Goal: Task Accomplishment & Management: Complete application form

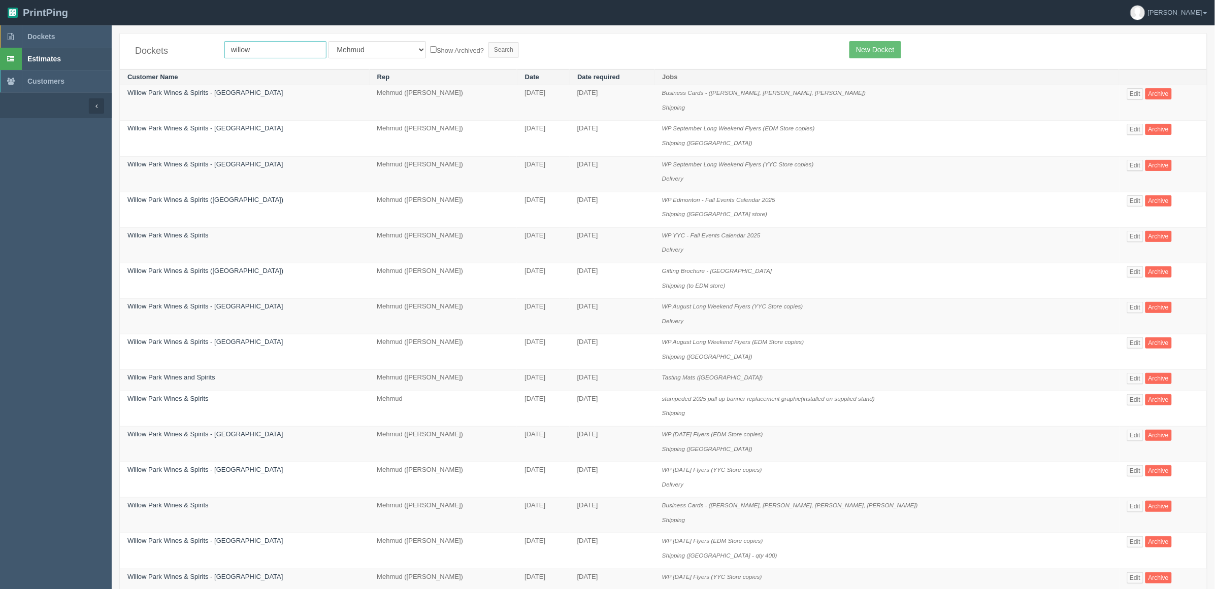
drag, startPoint x: 261, startPoint y: 45, endPoint x: 92, endPoint y: 49, distance: 169.6
click at [92, 49] on section "Dockets Estimates Customers" at bounding box center [607, 568] width 1215 height 1086
type input "fall"
click at [488, 42] on input "Search" at bounding box center [503, 49] width 30 height 15
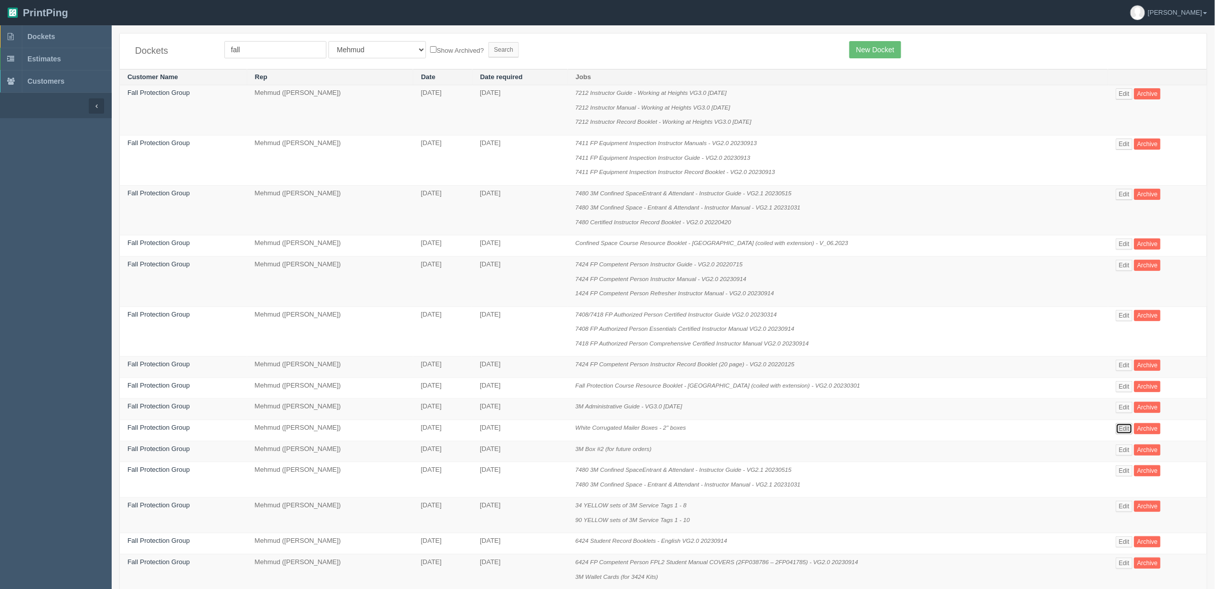
click at [1124, 427] on link "Edit" at bounding box center [1124, 428] width 17 height 11
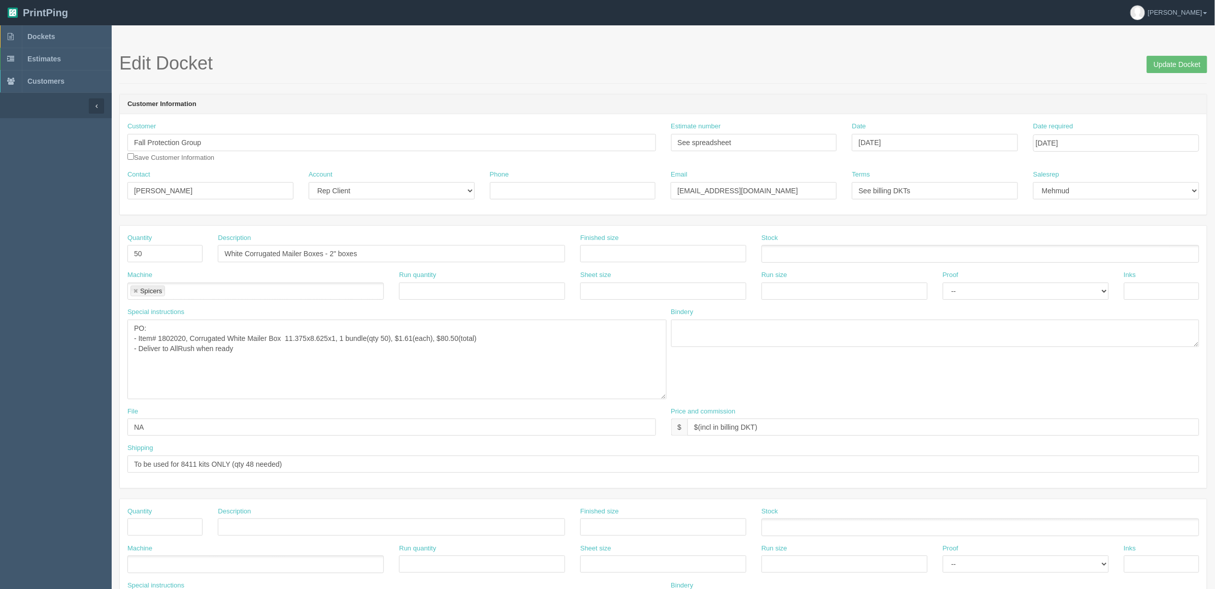
drag, startPoint x: 653, startPoint y: 345, endPoint x: 664, endPoint y: 397, distance: 52.9
click at [664, 397] on textarea "PO: - Item# 1802020, Corrugated White Mailer Box 11.375x8.625x1, 1 bundle(qty 5…" at bounding box center [396, 360] width 539 height 80
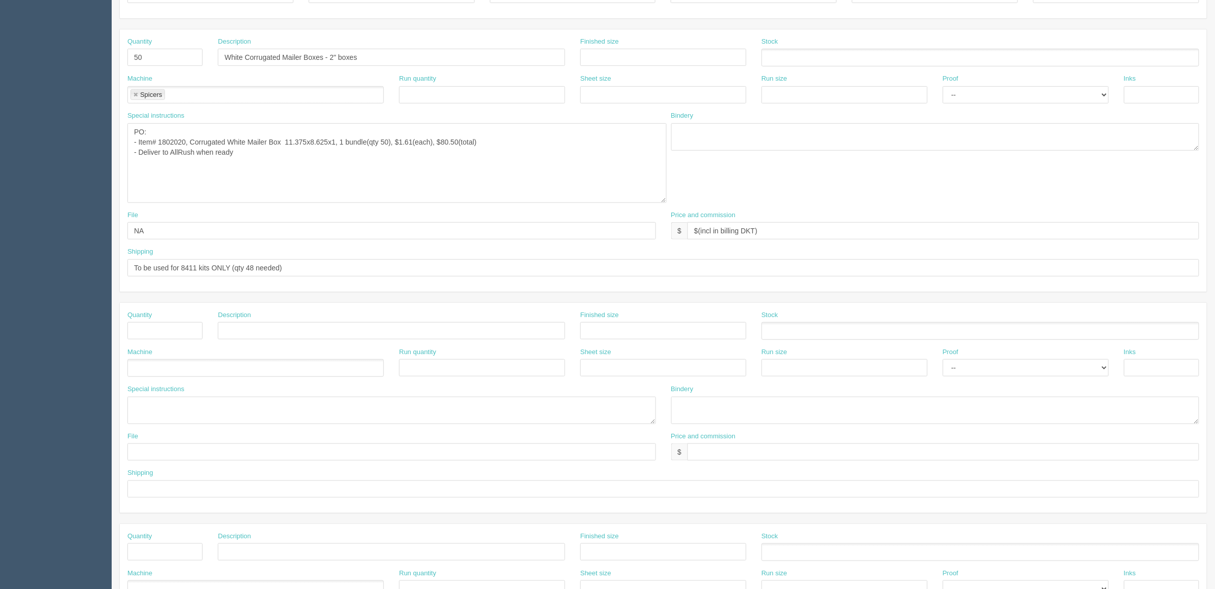
scroll to position [387, 0]
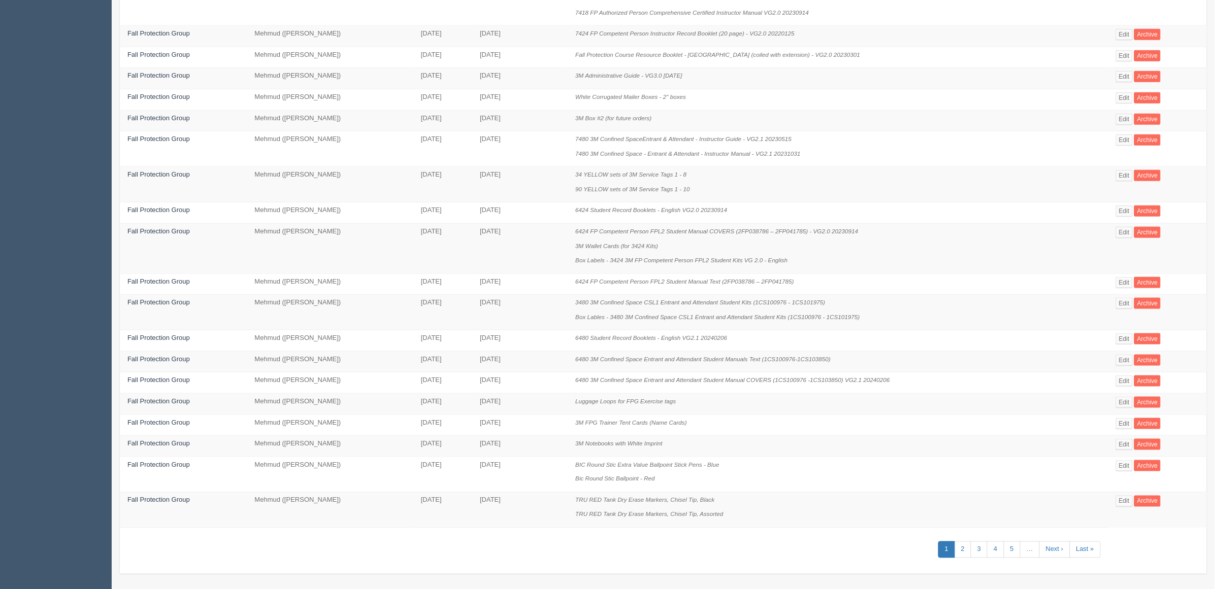
scroll to position [338, 0]
click at [963, 542] on link "2" at bounding box center [962, 547] width 17 height 17
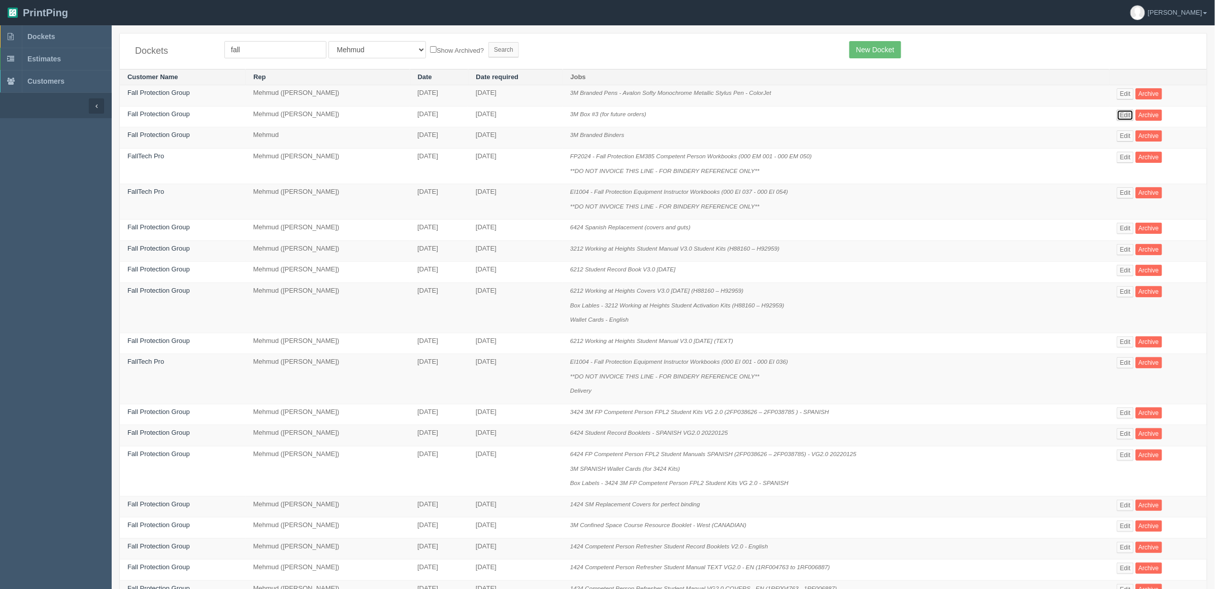
click at [1128, 113] on link "Edit" at bounding box center [1125, 115] width 17 height 11
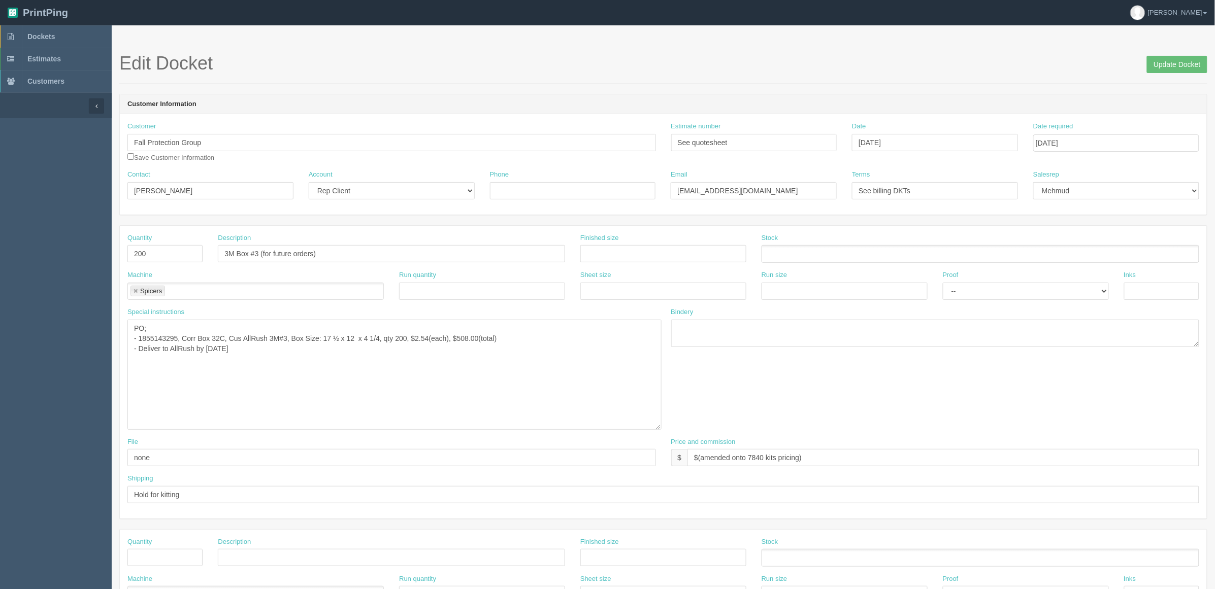
drag, startPoint x: 655, startPoint y: 346, endPoint x: 660, endPoint y: 428, distance: 82.4
click at [660, 428] on textarea "PO; - 1855143295, Corr Box 32C, Cus AllRush 3M#3, Box Size: 17 ½ x 12 x 4 1/4, …" at bounding box center [394, 375] width 534 height 110
click at [46, 32] on span "Dockets" at bounding box center [40, 36] width 27 height 8
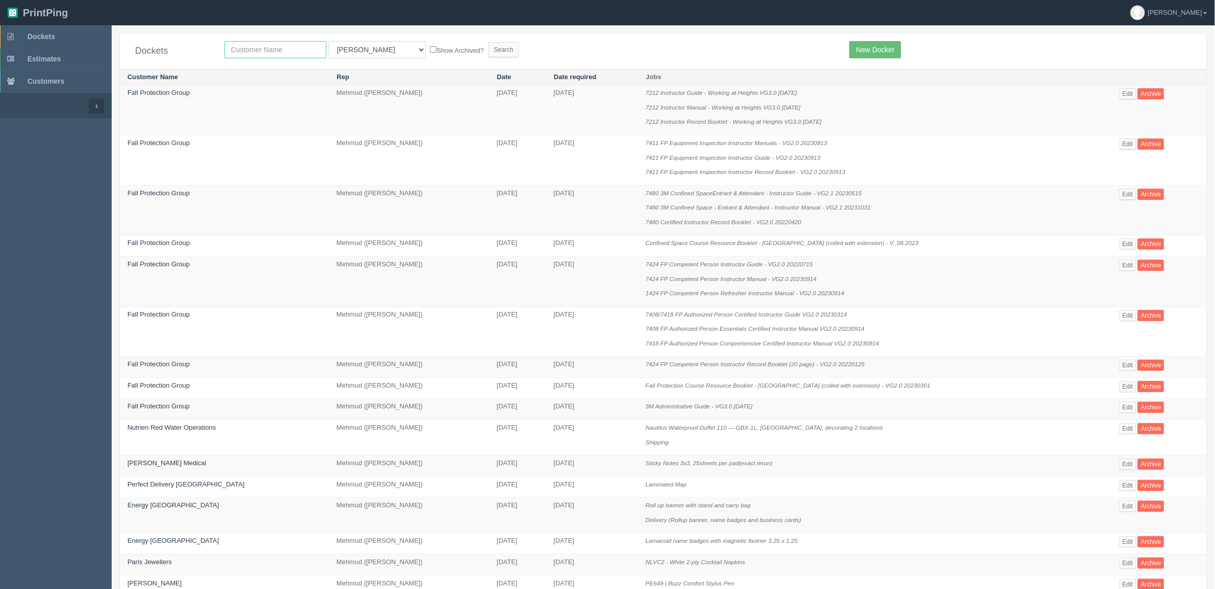
click at [259, 49] on input "text" at bounding box center [275, 49] width 102 height 17
type input "pdc"
click at [488, 42] on input "Search" at bounding box center [503, 49] width 30 height 15
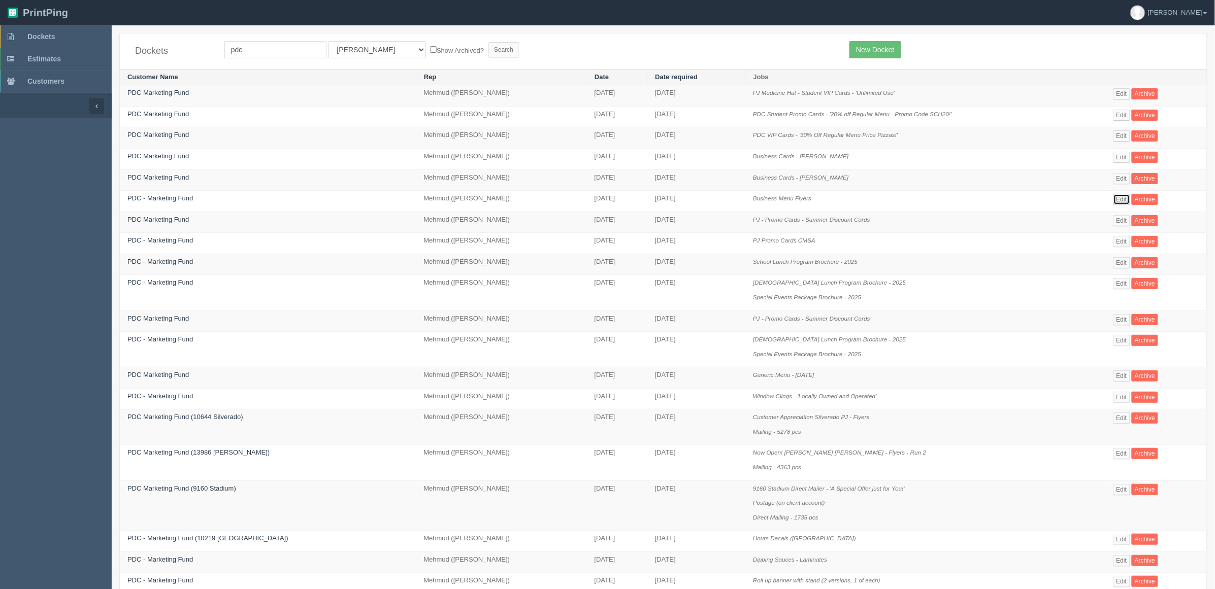
click at [1117, 200] on link "Edit" at bounding box center [1121, 199] width 17 height 11
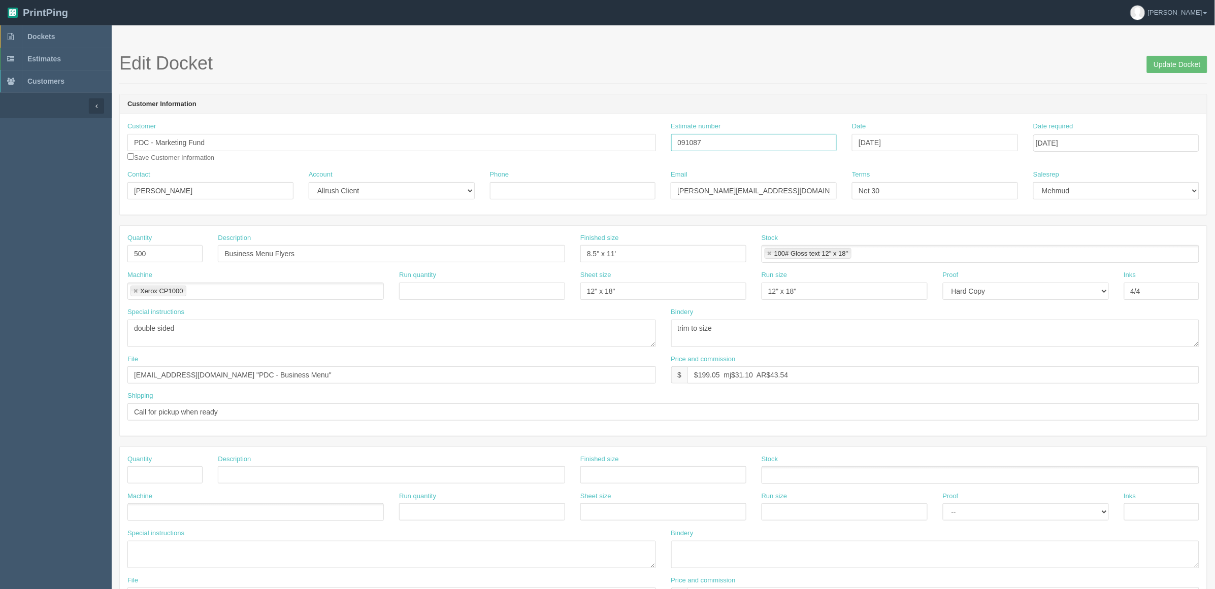
drag, startPoint x: 735, startPoint y: 139, endPoint x: 516, endPoint y: 162, distance: 220.1
click at [516, 162] on div "Customer PDC - Marketing Fund Save Customer Information Estimate number 091087 …" at bounding box center [663, 146] width 1087 height 48
click at [44, 45] on link "Dockets" at bounding box center [56, 36] width 112 height 22
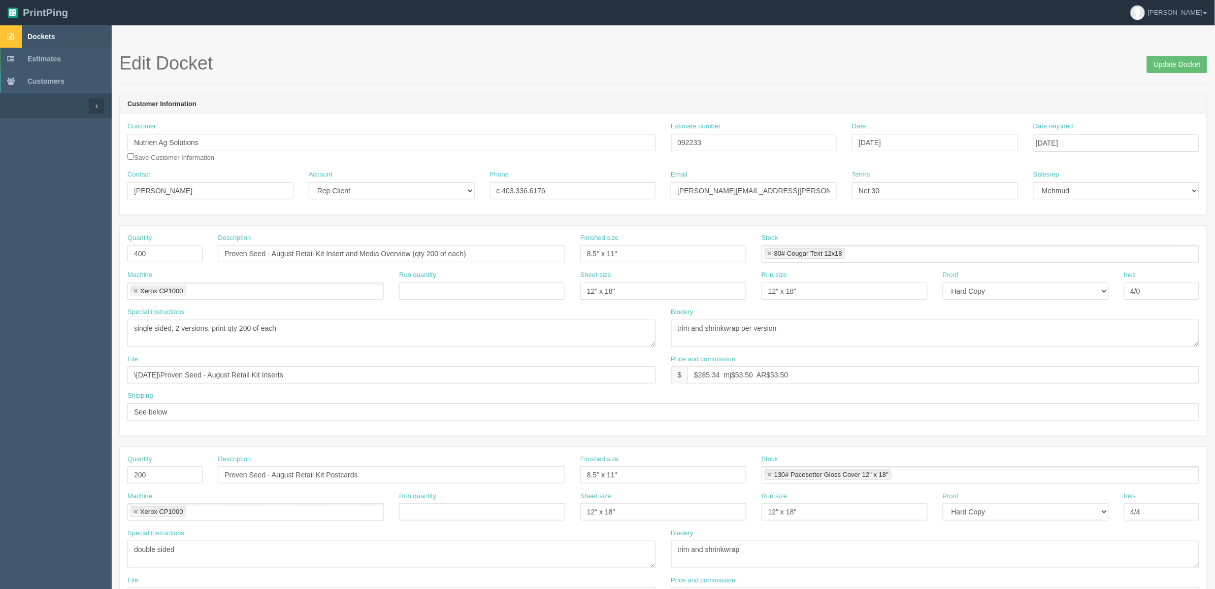
click at [57, 39] on link "Dockets" at bounding box center [56, 36] width 112 height 22
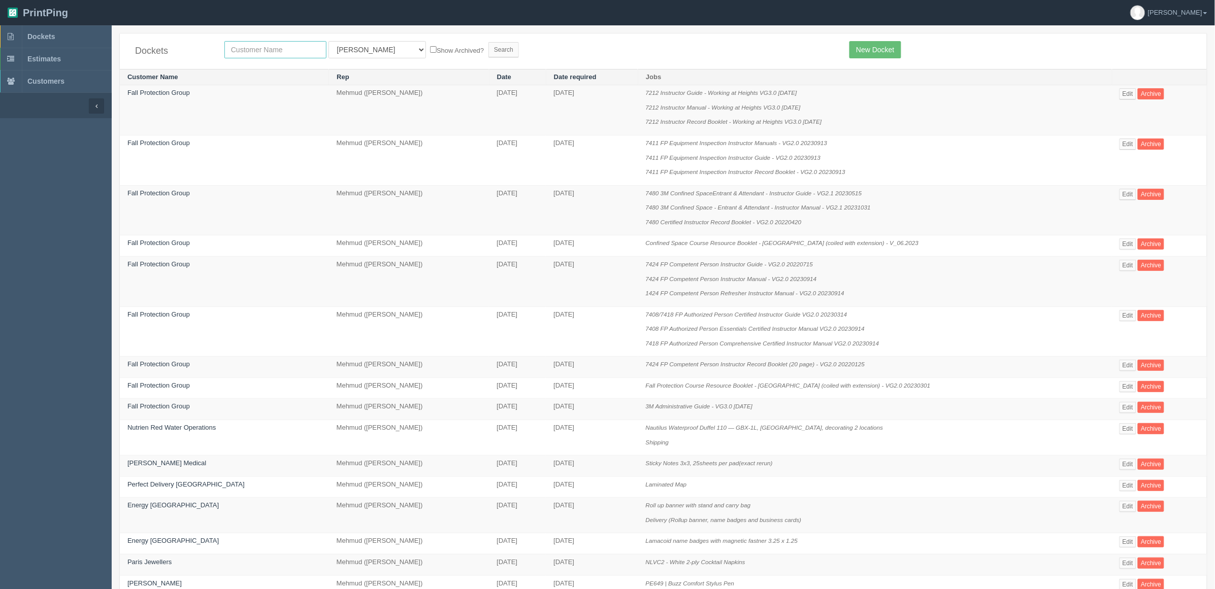
click at [275, 47] on input "text" at bounding box center [275, 49] width 102 height 17
type input "pdc"
click at [488, 42] on input "Search" at bounding box center [503, 49] width 30 height 15
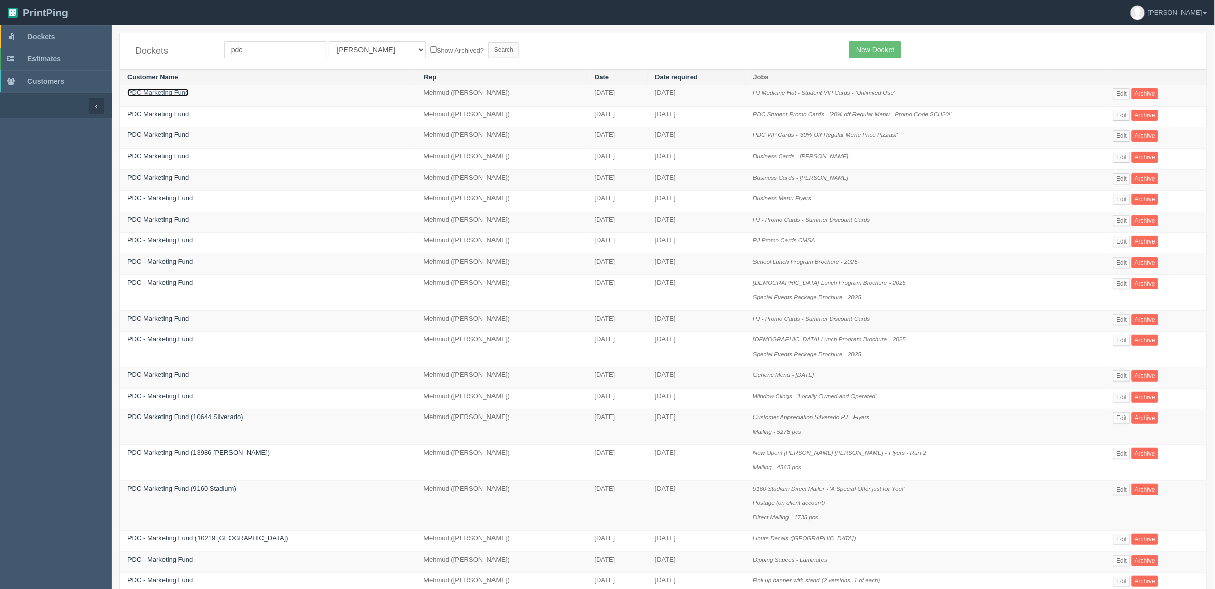
click at [176, 91] on link "PDC Marketing Fund" at bounding box center [157, 93] width 61 height 8
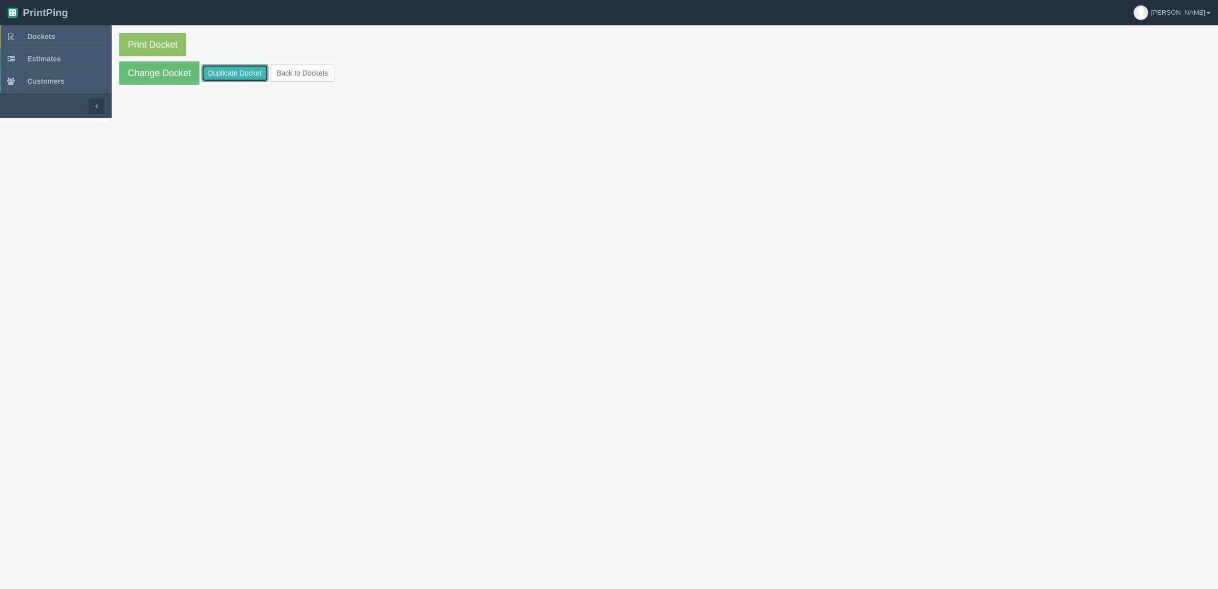
click at [228, 74] on link "Duplicate Docket" at bounding box center [235, 72] width 67 height 17
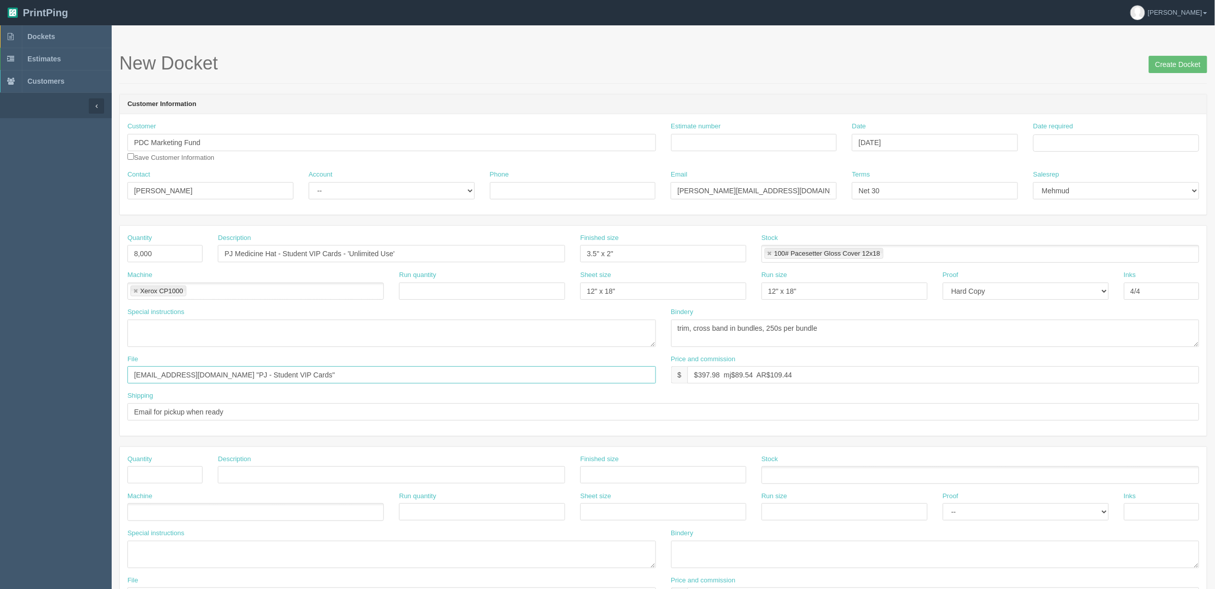
click at [282, 376] on input "[EMAIL_ADDRESS][DOMAIN_NAME] "PJ - Student VIP Cards"" at bounding box center [391, 375] width 528 height 17
paste input "DC - Aframe insert"
type input "[EMAIL_ADDRESS][DOMAIN_NAME] "PDC - Aframe inserts""
click at [131, 290] on li "Xerox CP1000" at bounding box center [158, 291] width 56 height 11
click at [135, 293] on link at bounding box center [136, 291] width 6 height 7
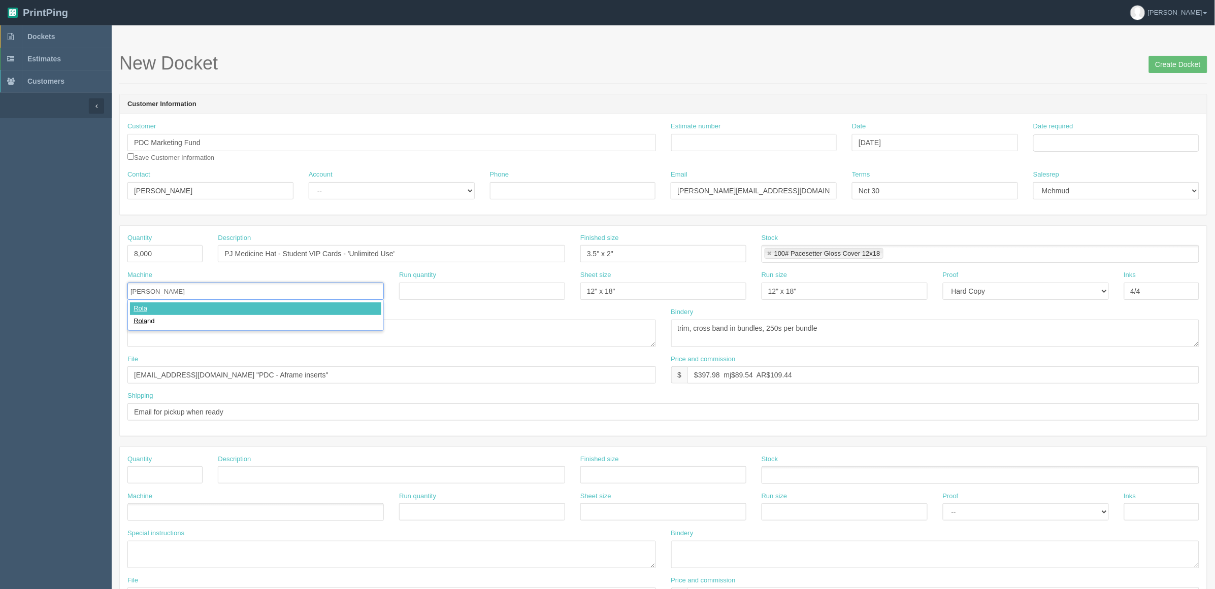
type input "[PERSON_NAME]"
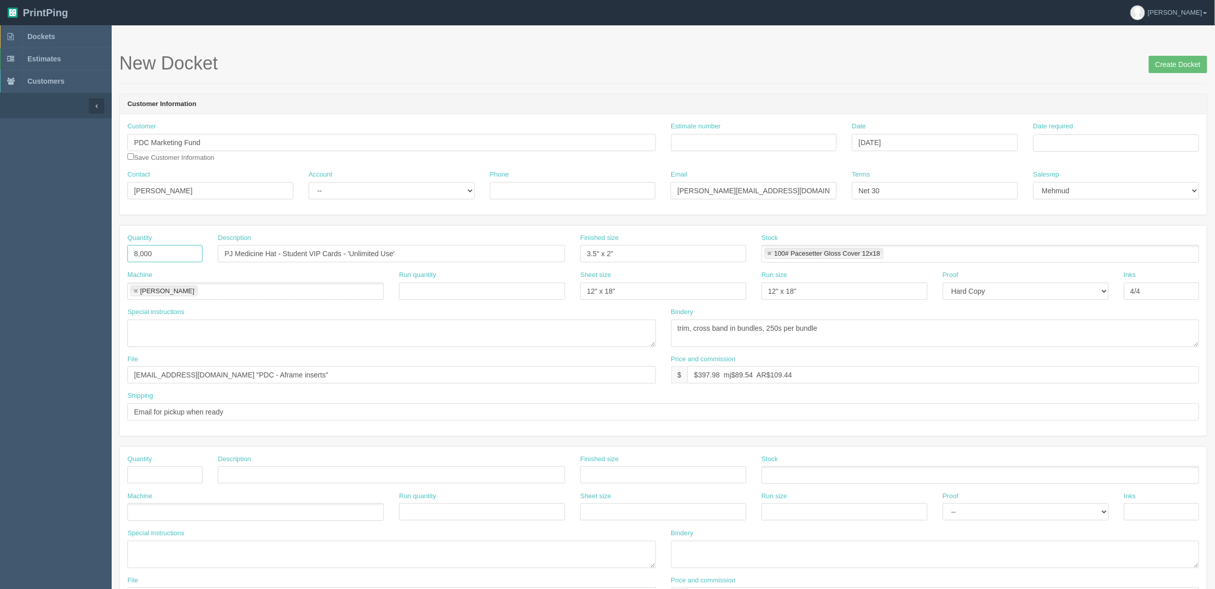
click at [0, 254] on section "Dockets Estimates Customers" at bounding box center [607, 473] width 1215 height 897
type input "4"
type input "24x36 A frame inserts"
type input "24" x 36""
click at [772, 253] on link at bounding box center [770, 254] width 6 height 7
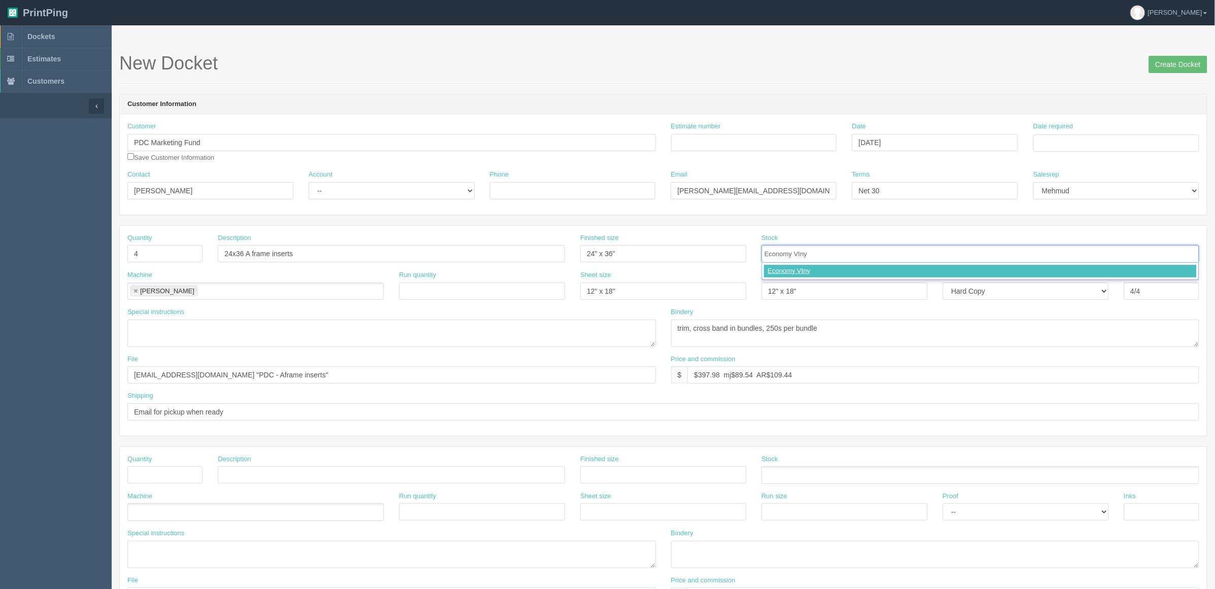
type input "Economy VInyl"
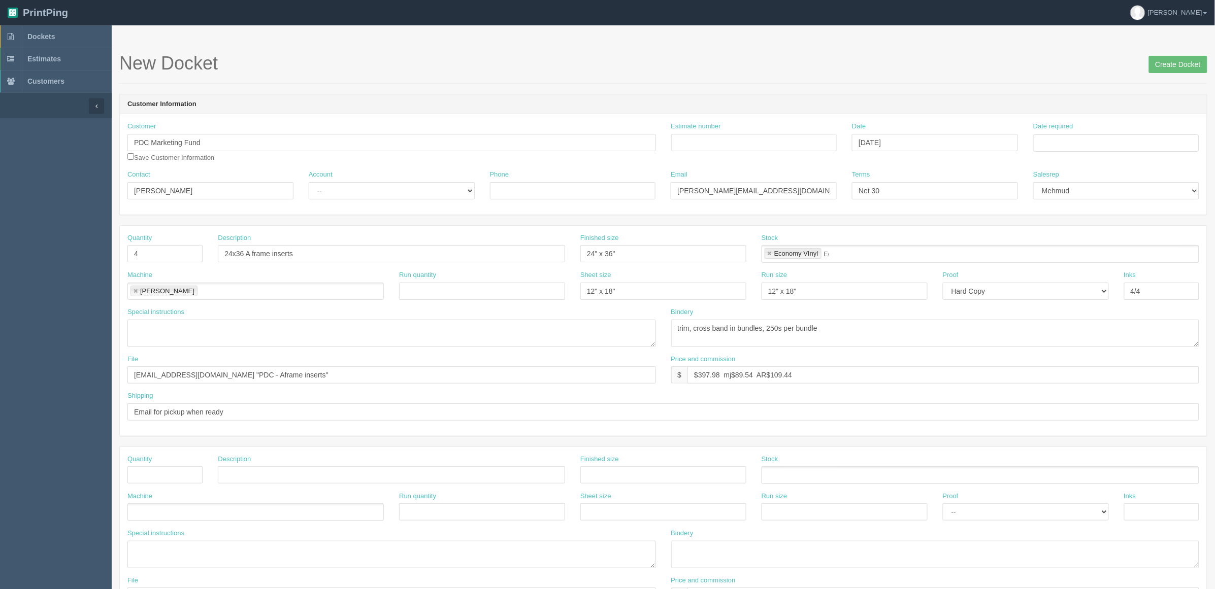
type input "Economy VInyl"
type input "4/0"
type textarea "d"
type textarea "single sided, qty 4"
type textarea "trim and mount to coro ARB$30"
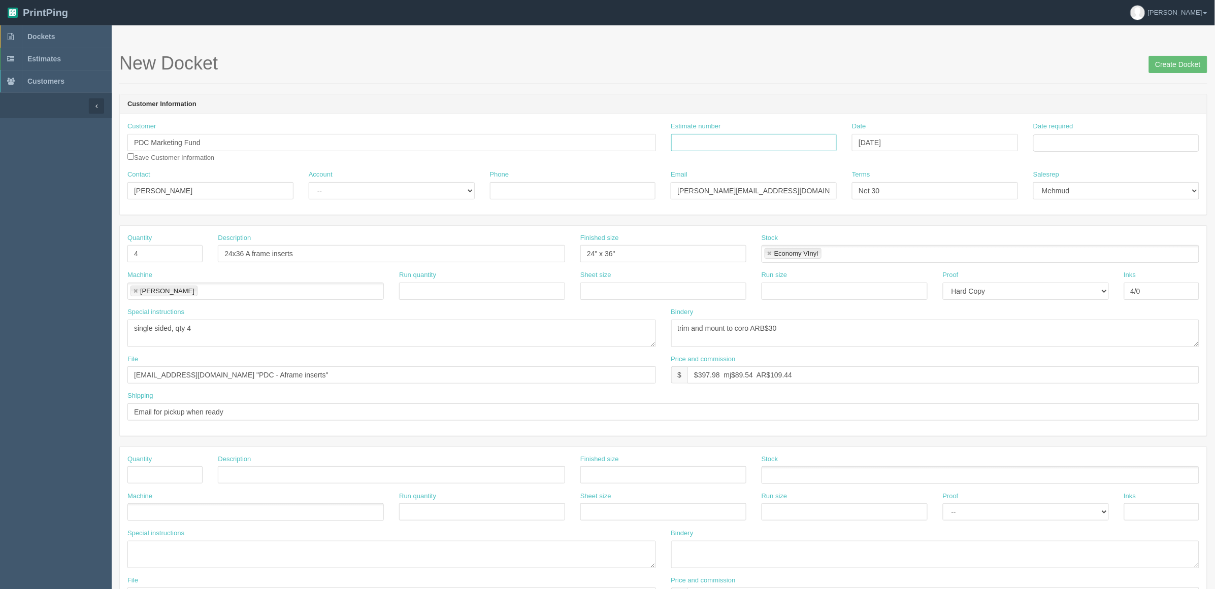
drag, startPoint x: 782, startPoint y: 140, endPoint x: 930, endPoint y: 145, distance: 147.8
click at [782, 140] on input "Estimate number" at bounding box center [754, 142] width 166 height 17
paste input "092445"
type input "092445"
click at [1058, 145] on input "Date required" at bounding box center [1116, 143] width 166 height 17
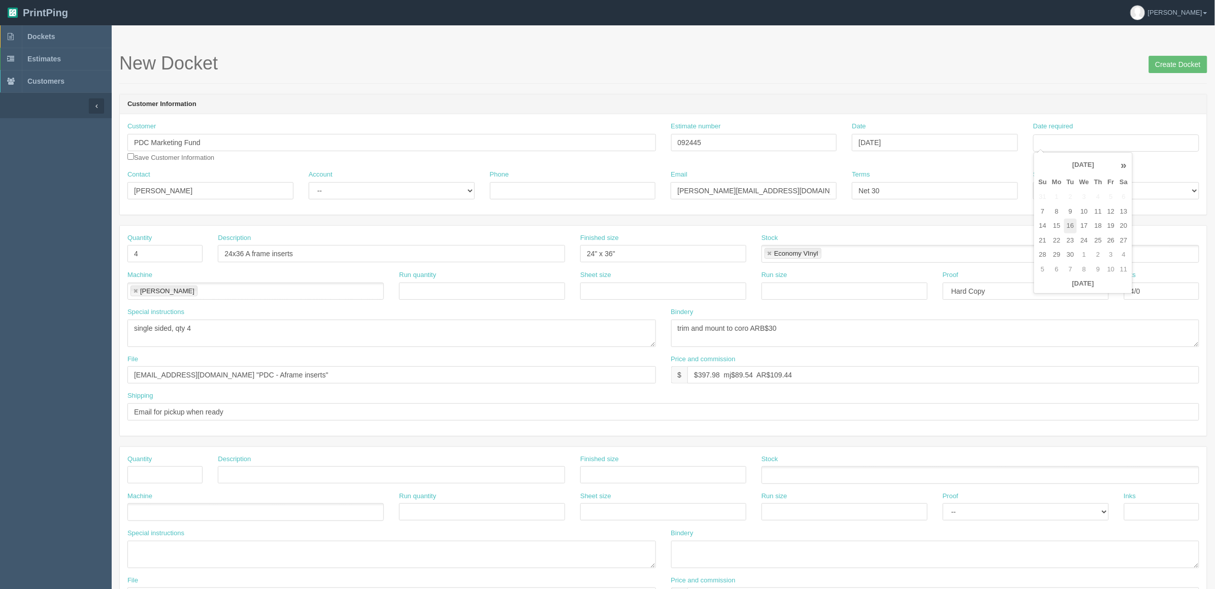
click at [1071, 222] on td "16" at bounding box center [1070, 226] width 13 height 15
type input "[DATE]"
drag, startPoint x: 892, startPoint y: 52, endPoint x: 863, endPoint y: 115, distance: 69.5
click at [892, 52] on section "New Docket Create Docket Customer Information Customer PDC Marketing Fund Save …" at bounding box center [663, 473] width 1103 height 897
click at [335, 193] on select "-- Existing Client Allrush Client Rep Client" at bounding box center [392, 190] width 166 height 17
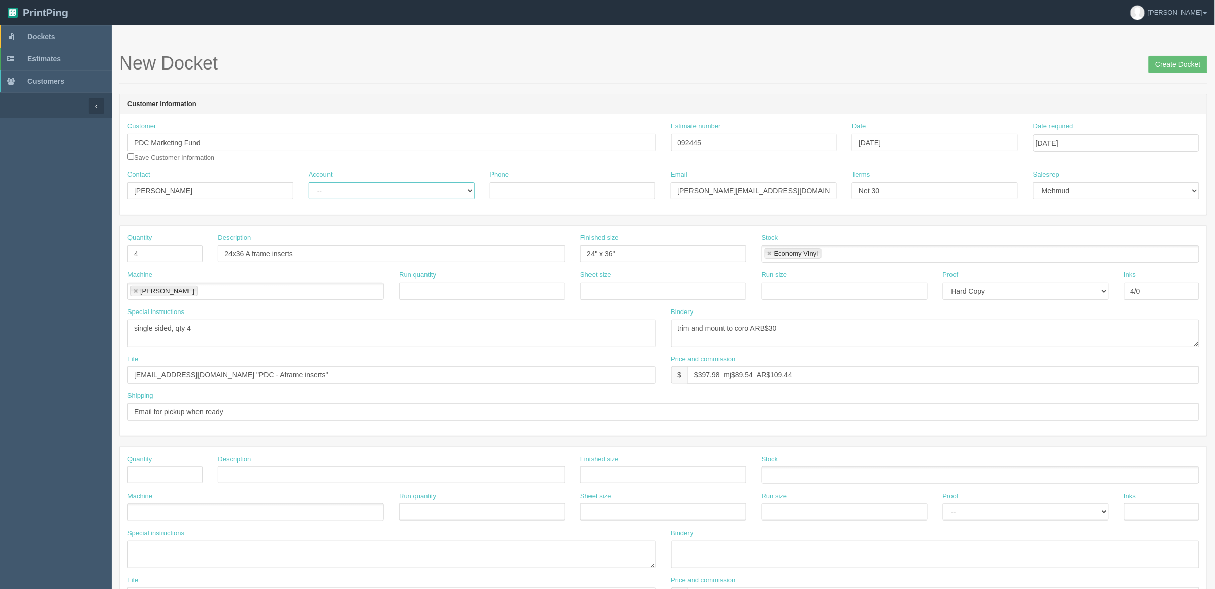
select select "Allrush Client"
click at [309, 182] on select "-- Existing Client Allrush Client Rep Client" at bounding box center [392, 190] width 166 height 17
drag, startPoint x: 775, startPoint y: 422, endPoint x: 770, endPoint y: 414, distance: 9.3
click at [775, 422] on div "Shipping Email for pickup when ready" at bounding box center [663, 409] width 1087 height 37
drag, startPoint x: 696, startPoint y: 376, endPoint x: 1411, endPoint y: 330, distance: 717.3
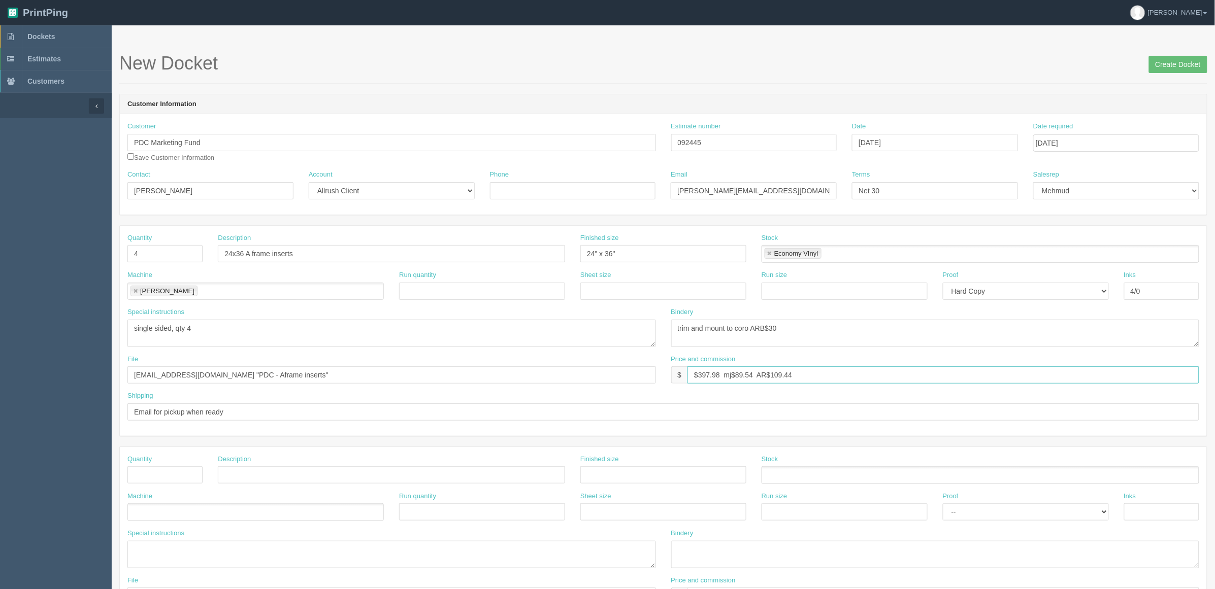
click at [1214, 330] on html "PrintPing Zack Edit account ( [PERSON_NAME][EMAIL_ADDRESS][DOMAIN_NAME] ) Logou…" at bounding box center [607, 461] width 1215 height 922
type input "$163.40 mj$37.71 AR$44.60"
click at [280, 372] on input "[EMAIL_ADDRESS][DOMAIN_NAME] "PDC - Aframe inserts"" at bounding box center [391, 375] width 528 height 17
click at [1189, 63] on input "Create Docket" at bounding box center [1178, 64] width 58 height 17
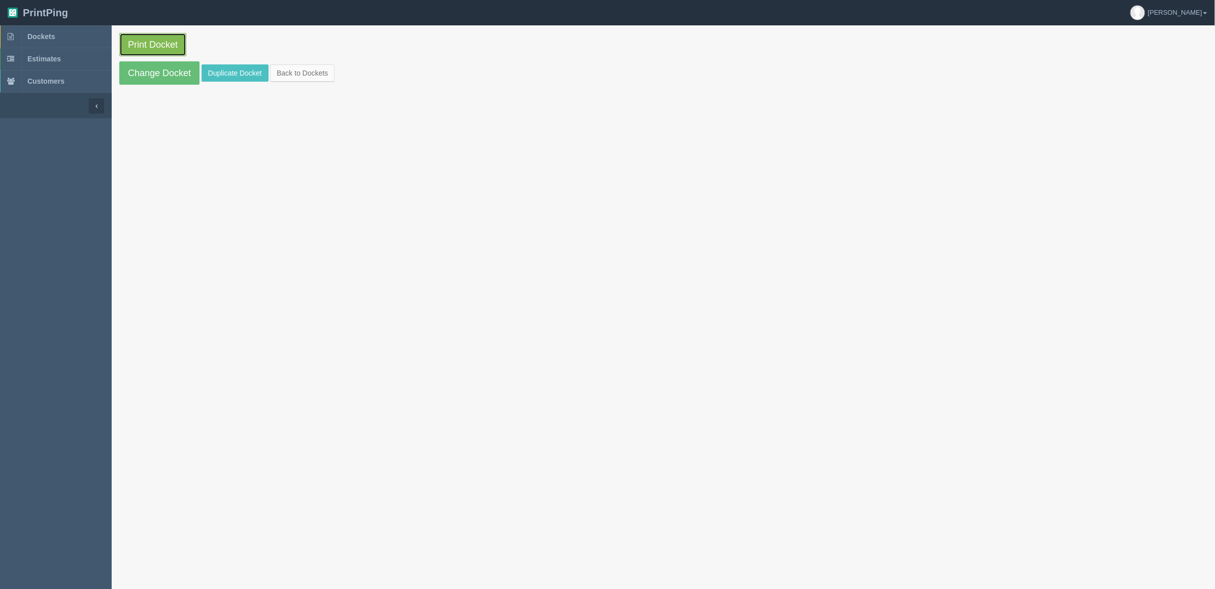
click at [149, 46] on link "Print Docket" at bounding box center [152, 44] width 67 height 23
click at [89, 31] on link "Dockets" at bounding box center [56, 36] width 112 height 22
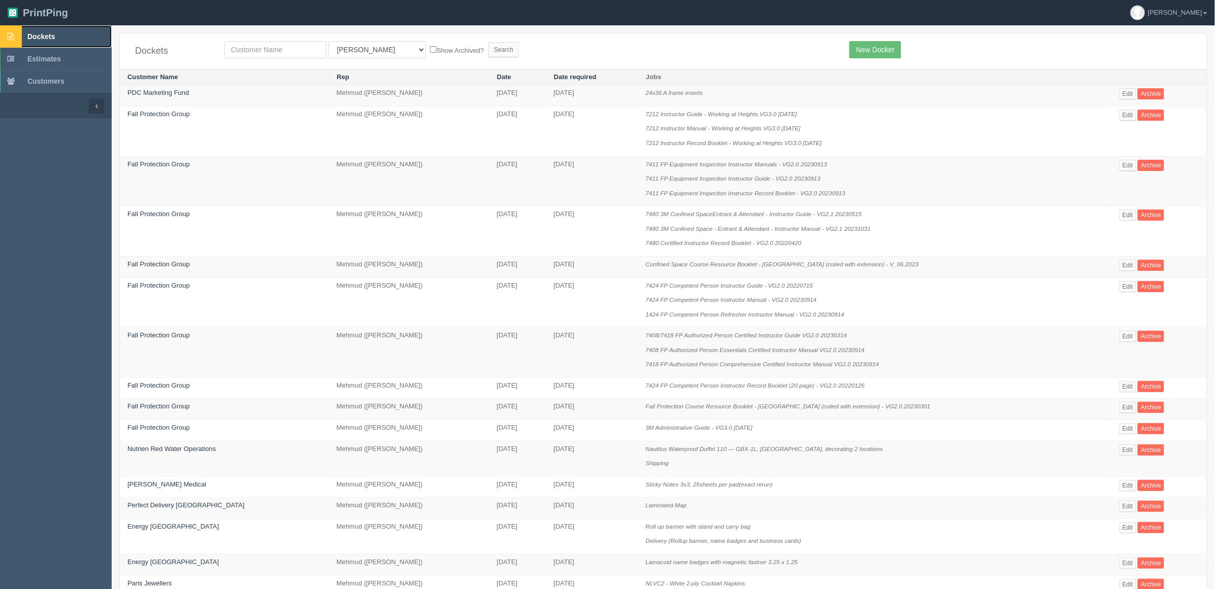
click at [70, 41] on link "Dockets" at bounding box center [56, 36] width 112 height 22
